Goal: Task Accomplishment & Management: Use online tool/utility

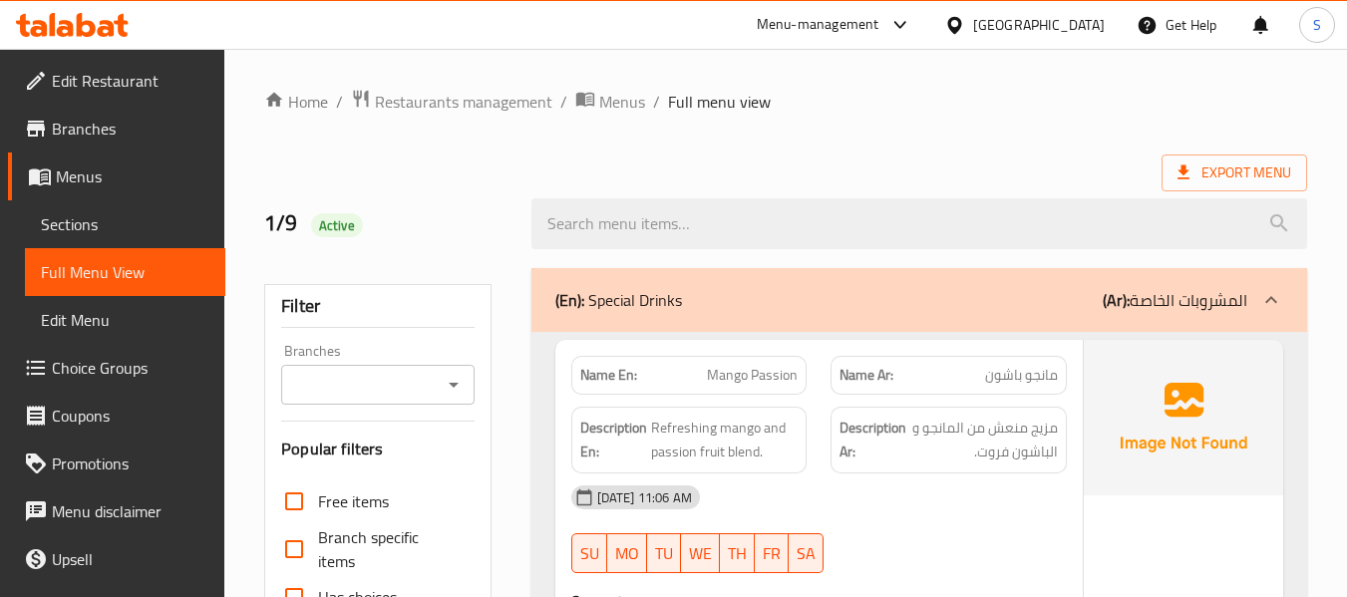
scroll to position [11828, 0]
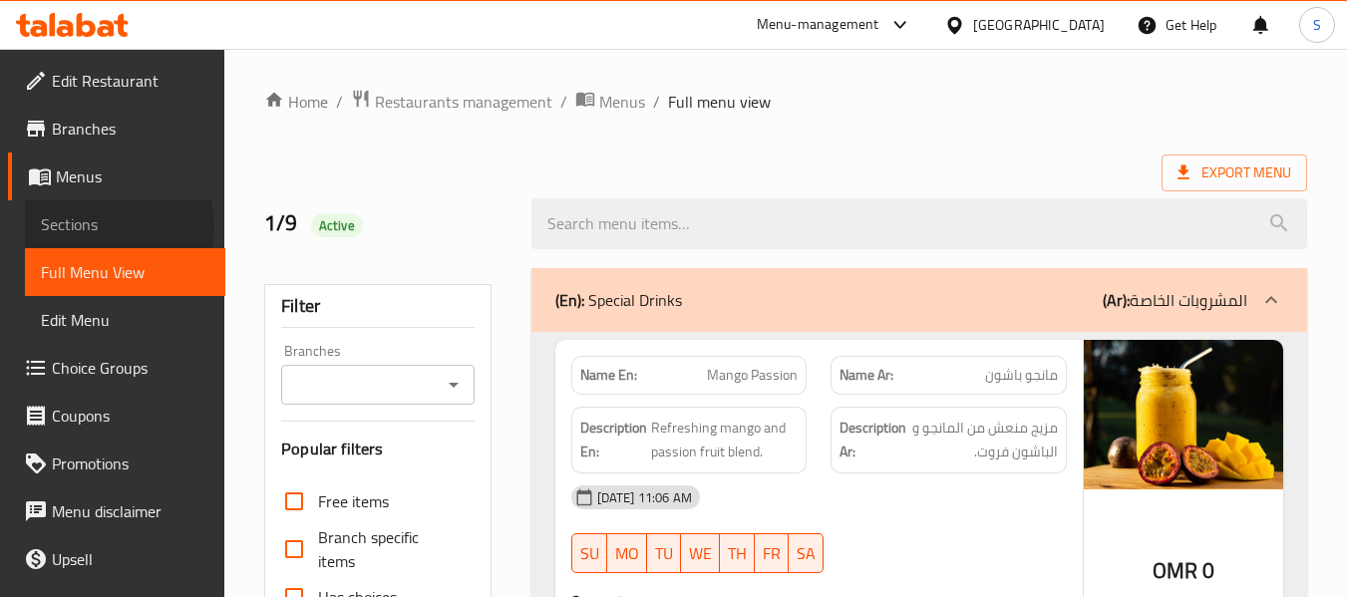
click at [95, 226] on span "Sections" at bounding box center [125, 224] width 169 height 24
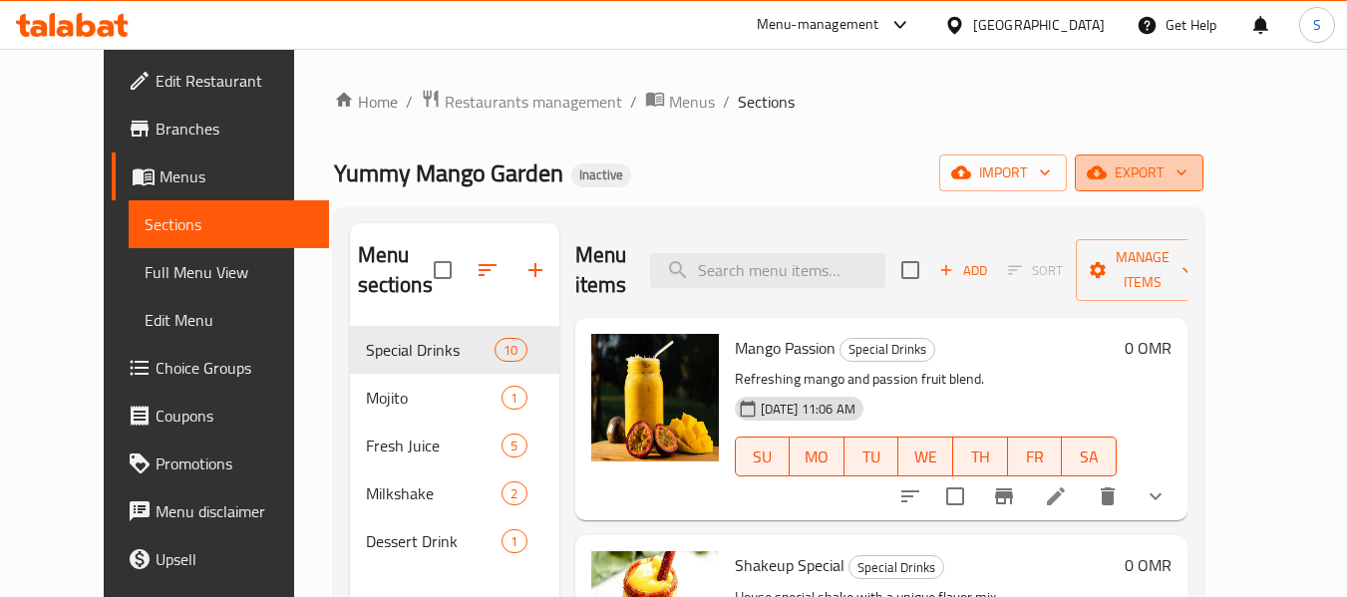
click at [1188, 174] on span "export" at bounding box center [1139, 173] width 97 height 25
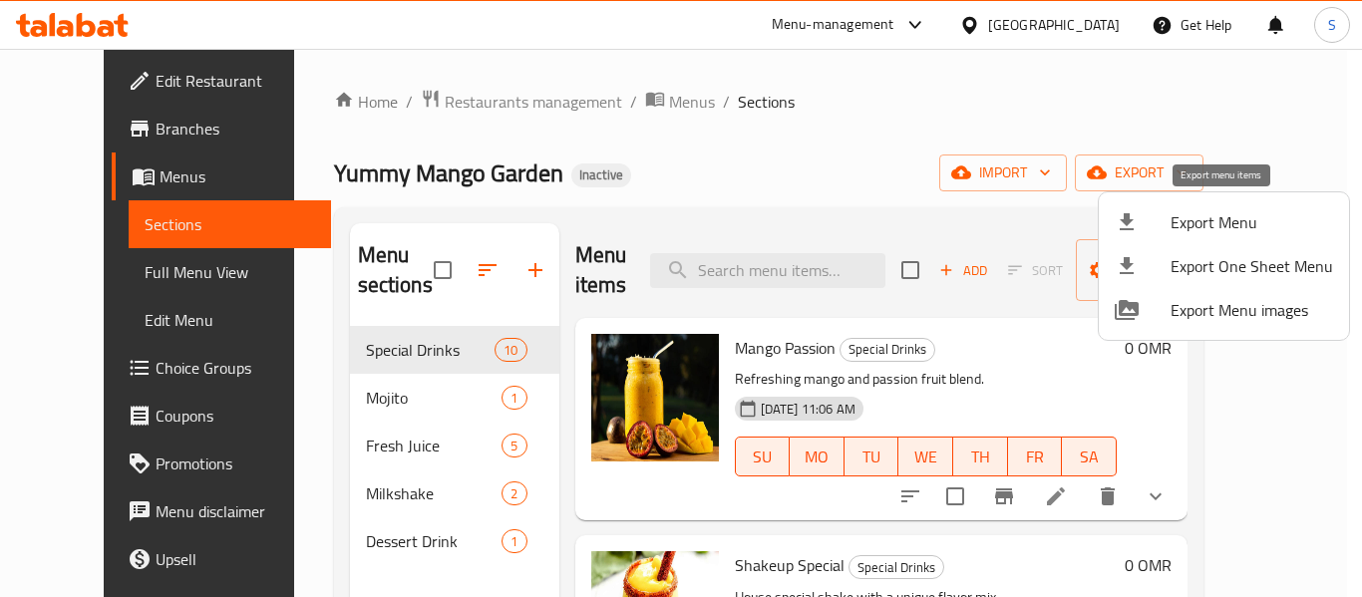
click at [1220, 226] on span "Export Menu" at bounding box center [1252, 222] width 163 height 24
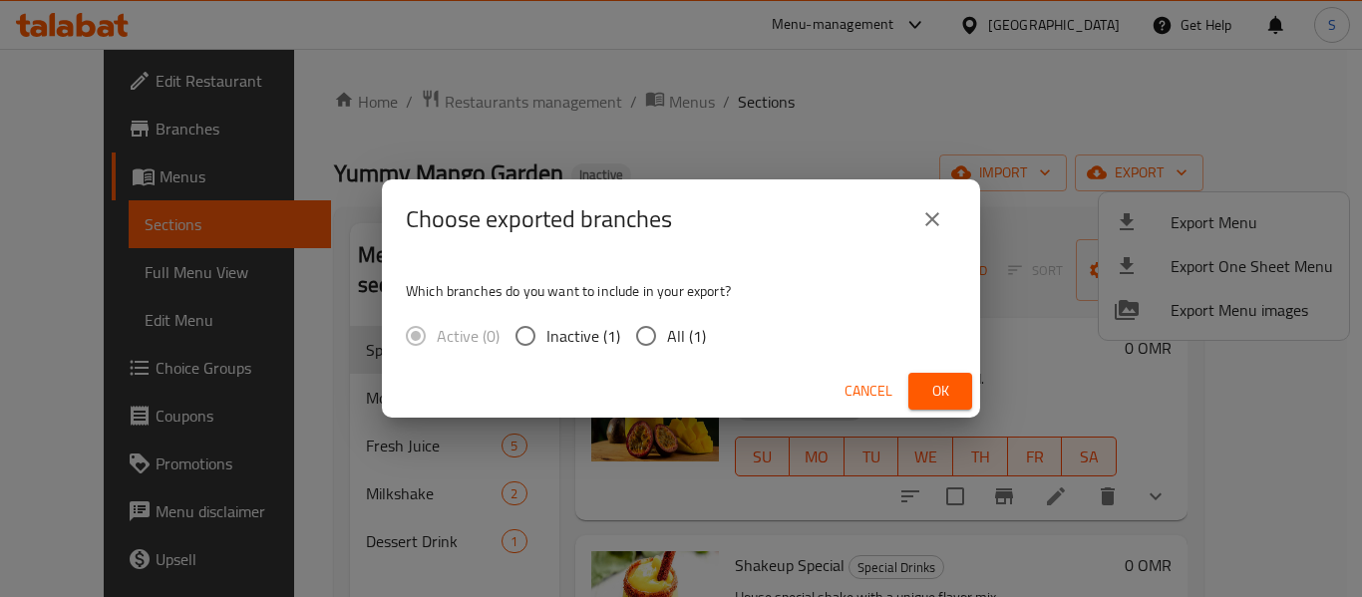
click at [677, 337] on span "All (1)" at bounding box center [686, 336] width 39 height 24
click at [667, 337] on input "All (1)" at bounding box center [646, 336] width 42 height 42
radio input "true"
click at [942, 394] on span "Ok" at bounding box center [941, 391] width 32 height 25
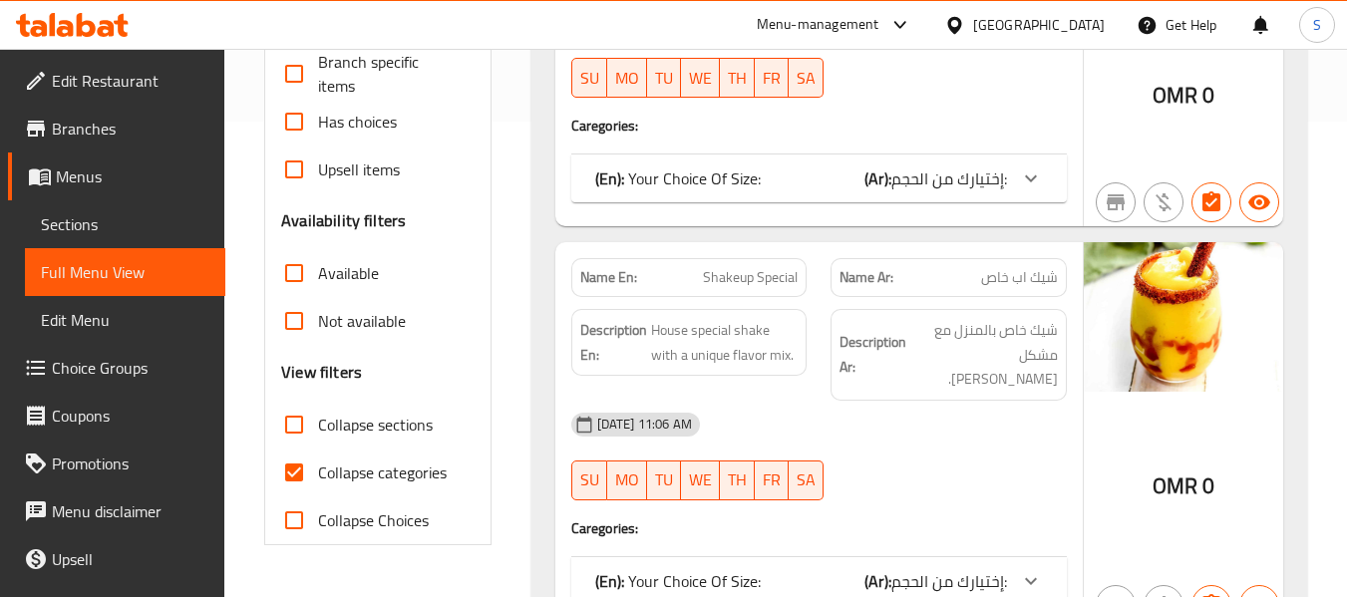
scroll to position [499, 0]
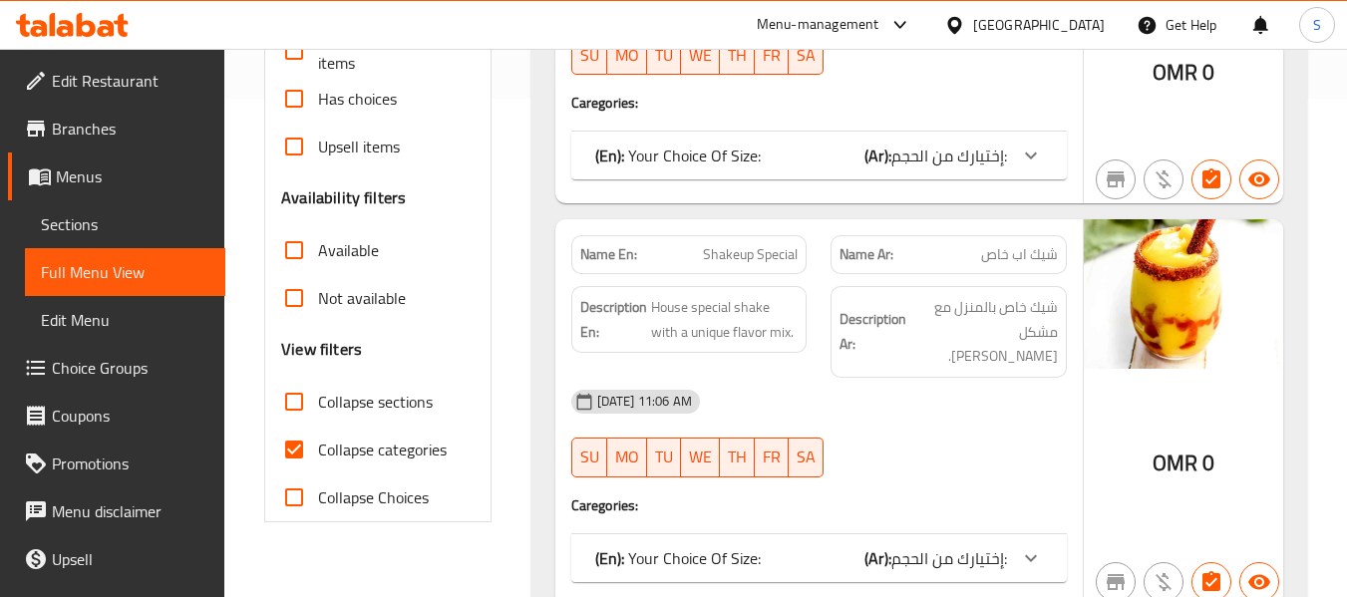
click at [364, 447] on span "Collapse categories" at bounding box center [382, 450] width 129 height 24
click at [318, 447] on input "Collapse categories" at bounding box center [294, 450] width 48 height 48
checkbox input "false"
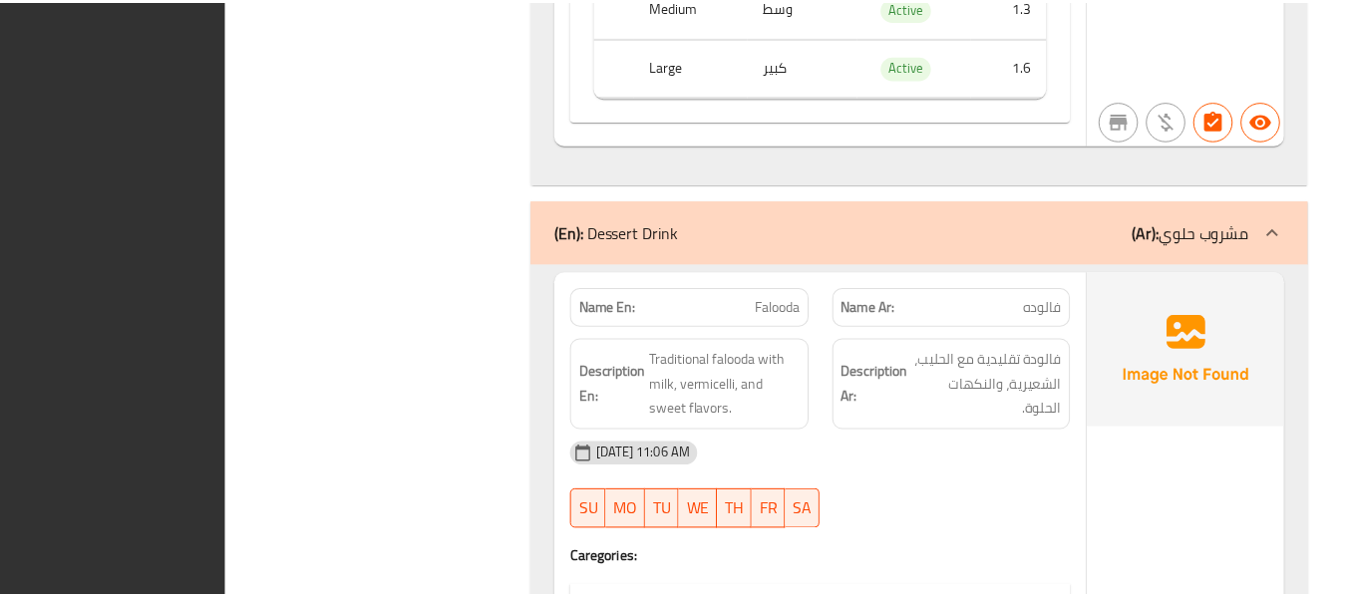
scroll to position [11828, 0]
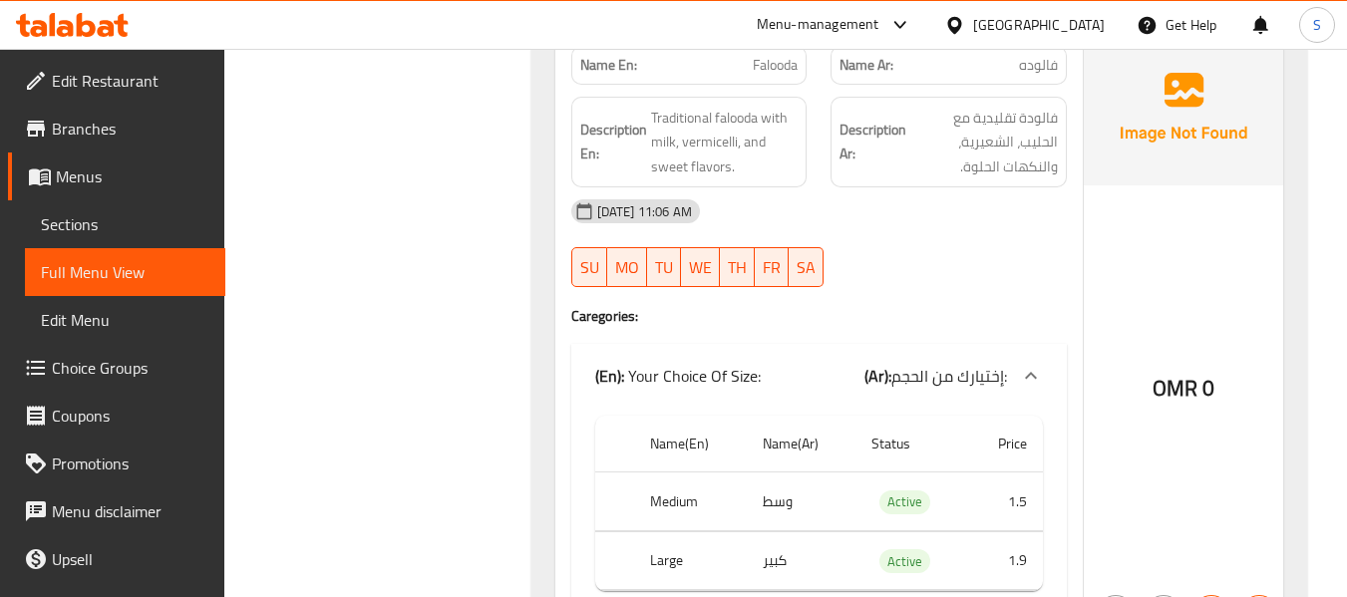
drag, startPoint x: 123, startPoint y: 84, endPoint x: 269, endPoint y: 77, distance: 146.8
click at [123, 84] on span "Edit Restaurant" at bounding box center [131, 81] width 158 height 24
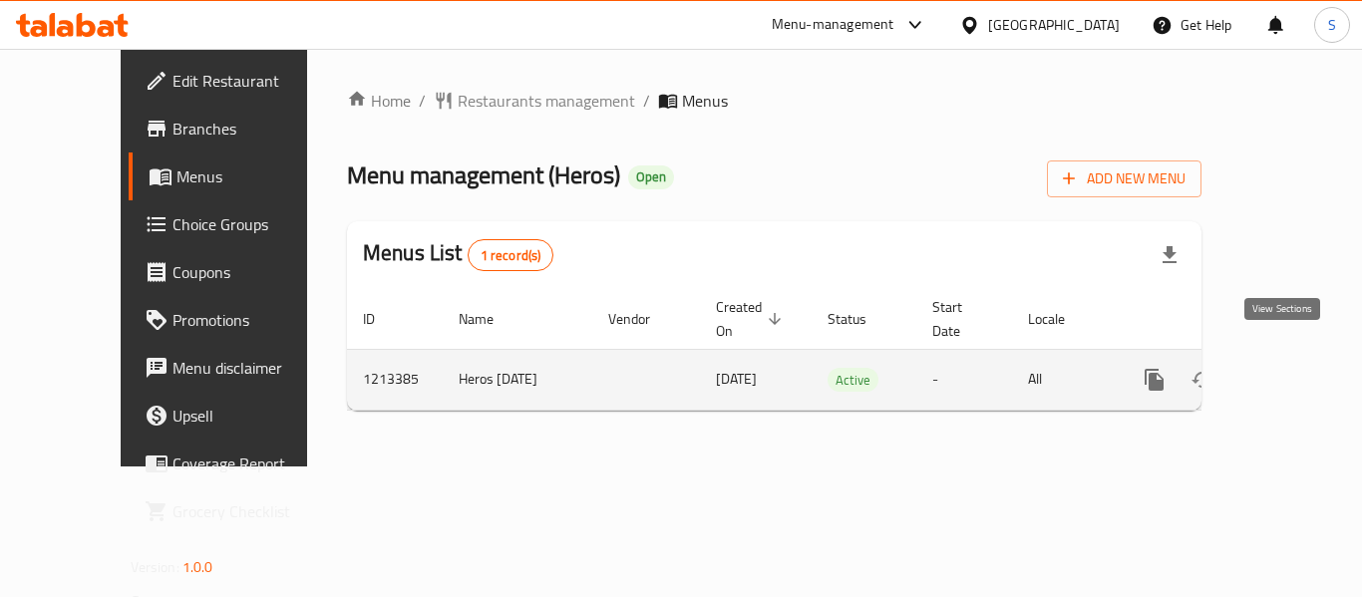
click at [1287, 368] on icon "enhanced table" at bounding box center [1299, 380] width 24 height 24
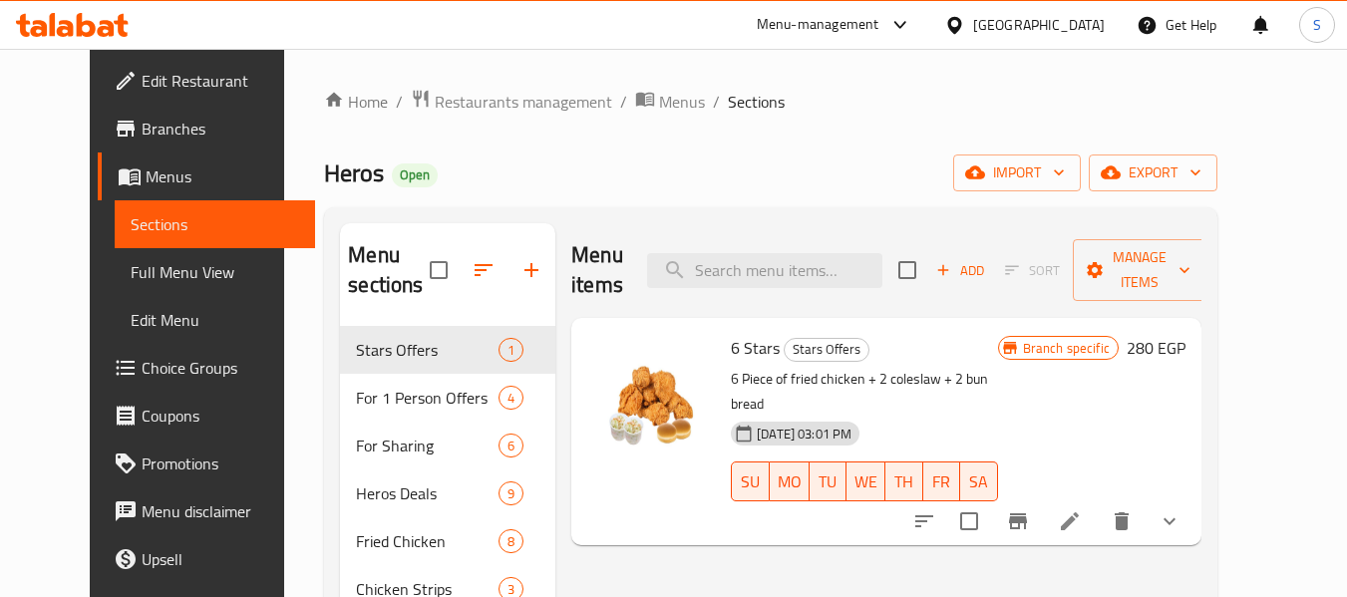
click at [1202, 165] on span "export" at bounding box center [1153, 173] width 97 height 25
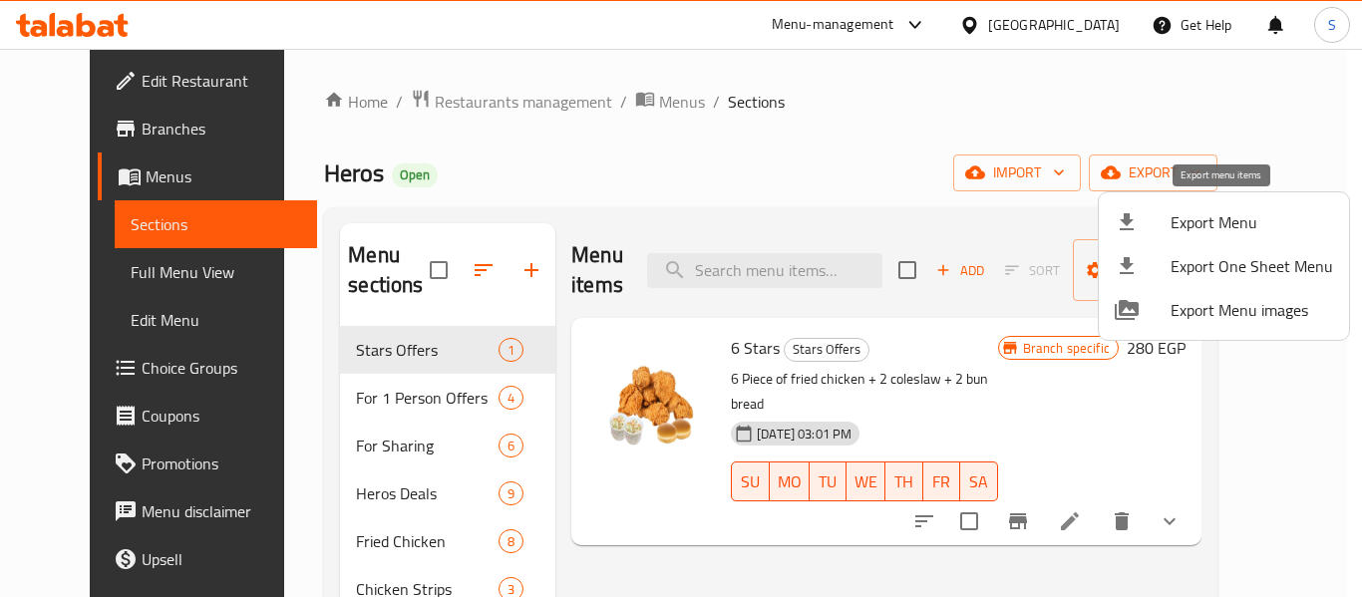
click at [1221, 218] on span "Export Menu" at bounding box center [1252, 222] width 163 height 24
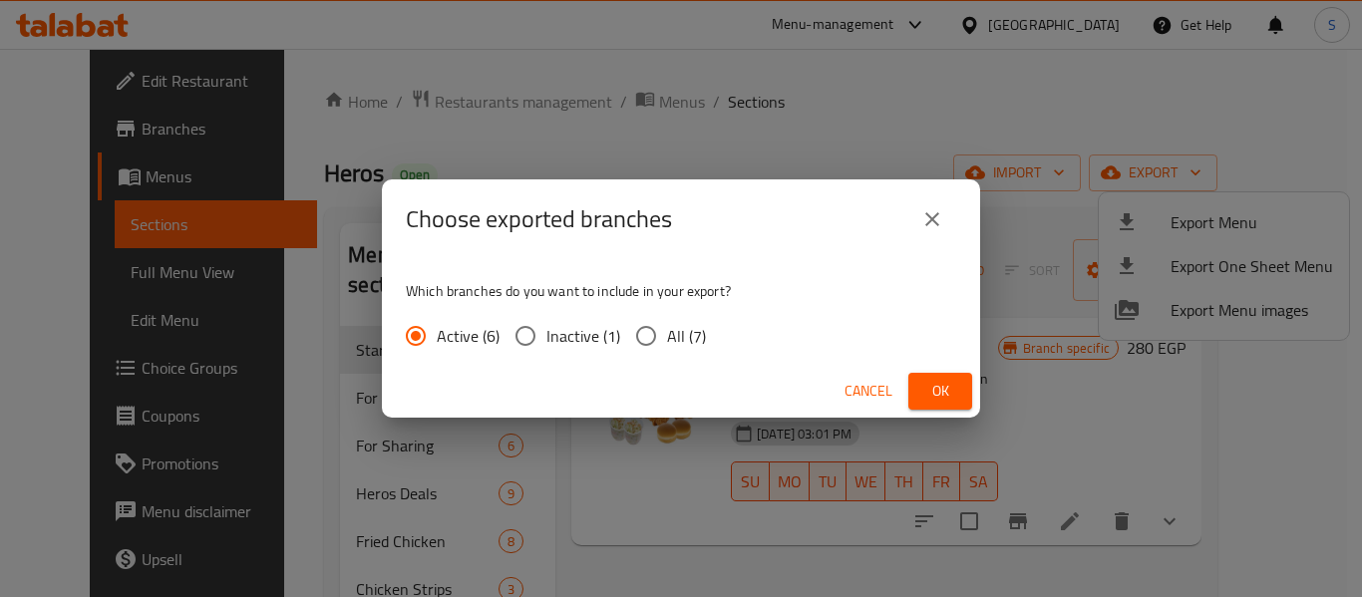
click at [683, 340] on span "All (7)" at bounding box center [686, 336] width 39 height 24
click at [667, 340] on input "All (7)" at bounding box center [646, 336] width 42 height 42
radio input "true"
click at [942, 392] on span "Ok" at bounding box center [941, 391] width 32 height 25
